Goal: Information Seeking & Learning: Learn about a topic

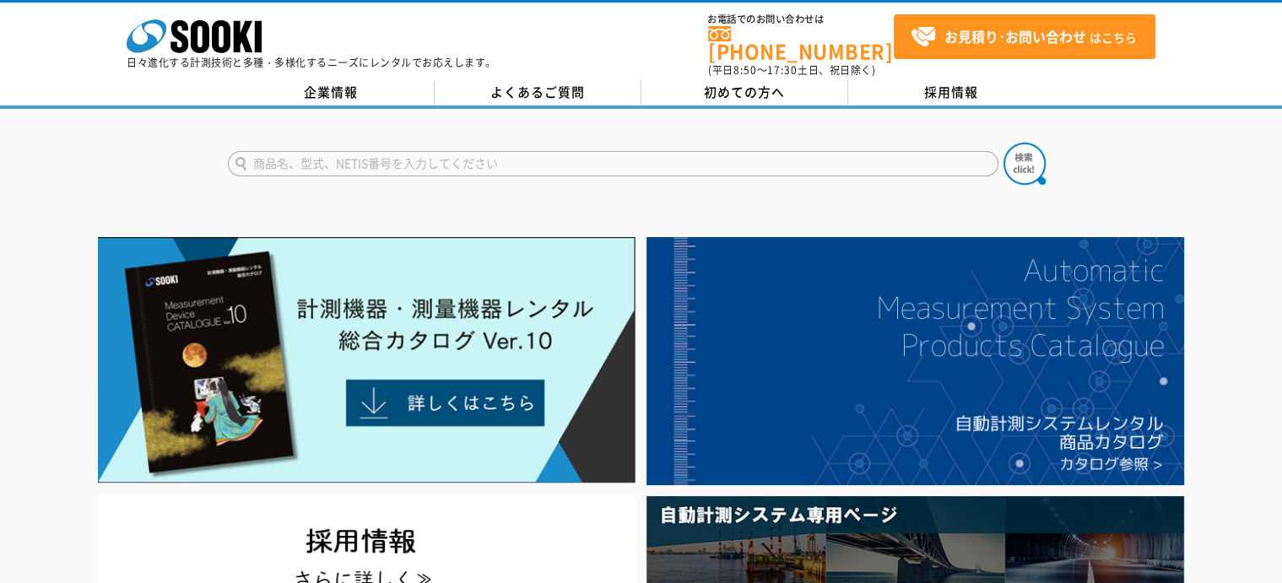
click at [397, 166] on form at bounding box center [641, 166] width 827 height 47
click at [397, 165] on form at bounding box center [641, 166] width 827 height 47
click at [571, 151] on input "text" at bounding box center [613, 163] width 770 height 25
type input "血圧計"
click at [1003, 143] on button at bounding box center [1024, 164] width 42 height 42
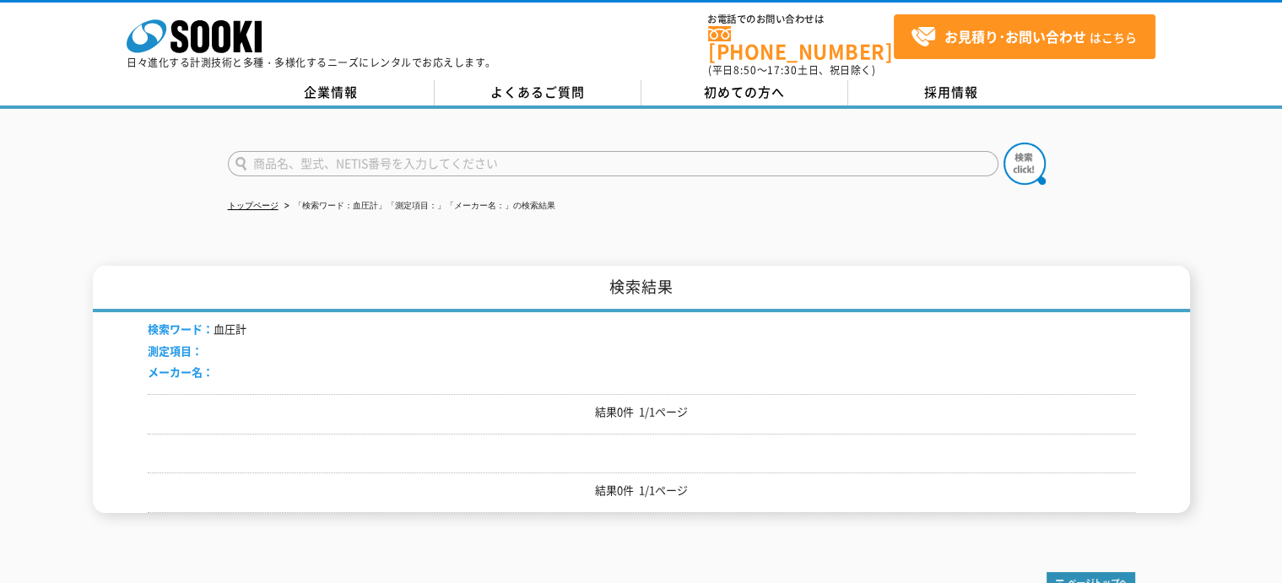
click at [125, 235] on div "トップページ 「検索ワード：血圧計」「測定項目：」「メーカー名：」の検索結果 検索結果 検索ワード： 血圧計 測定項目： メーカー名： 結果0件 1/1ページ…" at bounding box center [641, 324] width 1282 height 430
